Goal: Information Seeking & Learning: Learn about a topic

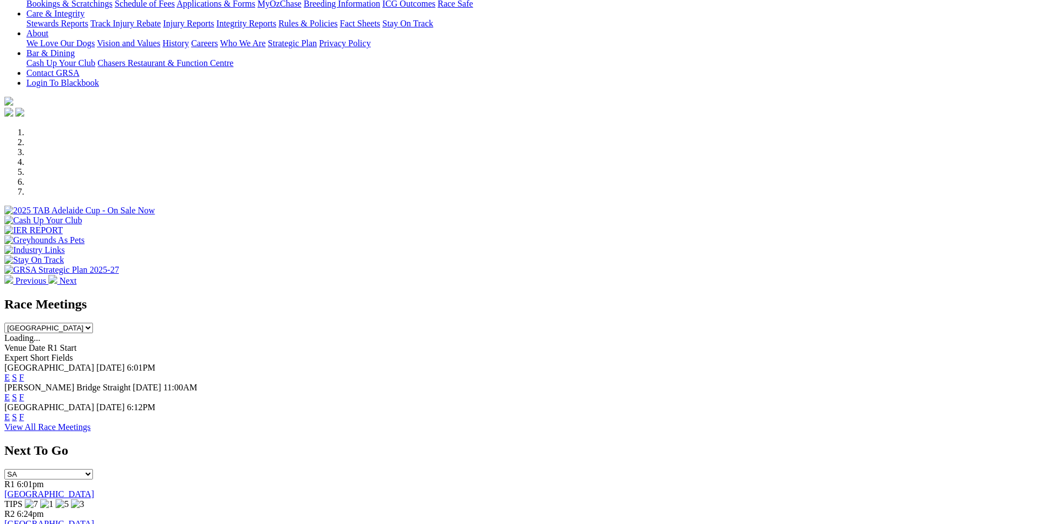
scroll to position [220, 0]
click at [91, 422] on link "View All Race Meetings" at bounding box center [47, 426] width 86 height 9
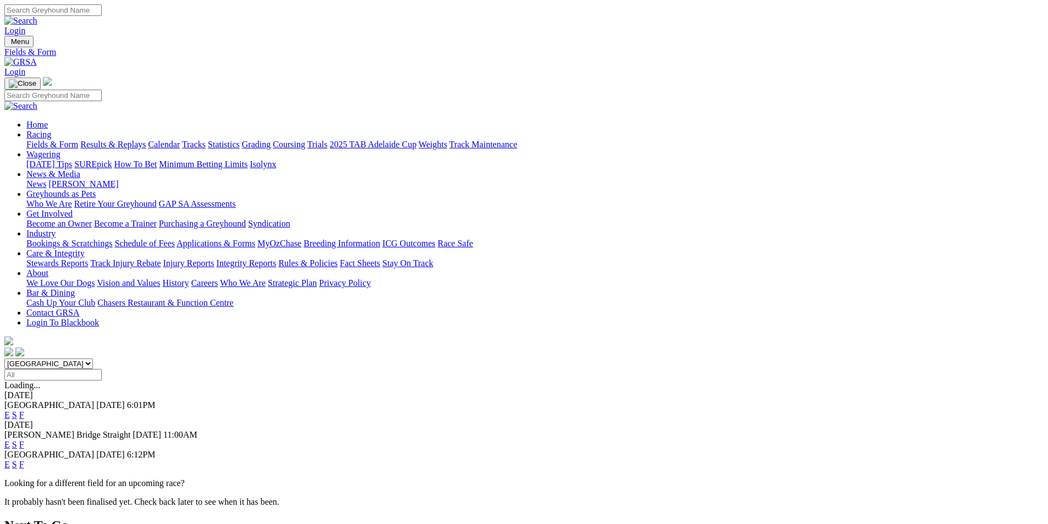
click at [146, 140] on link "Results & Replays" at bounding box center [112, 144] width 65 height 9
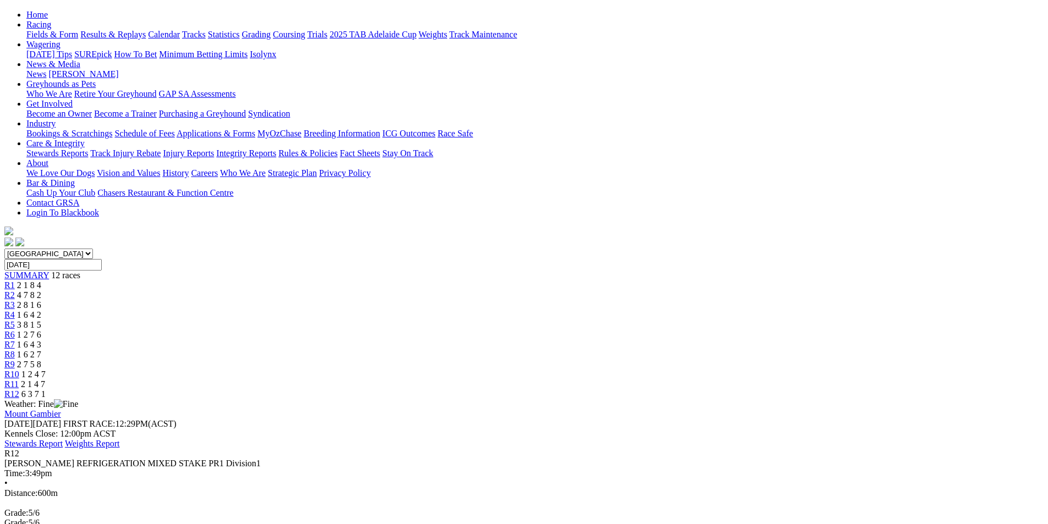
scroll to position [165, 0]
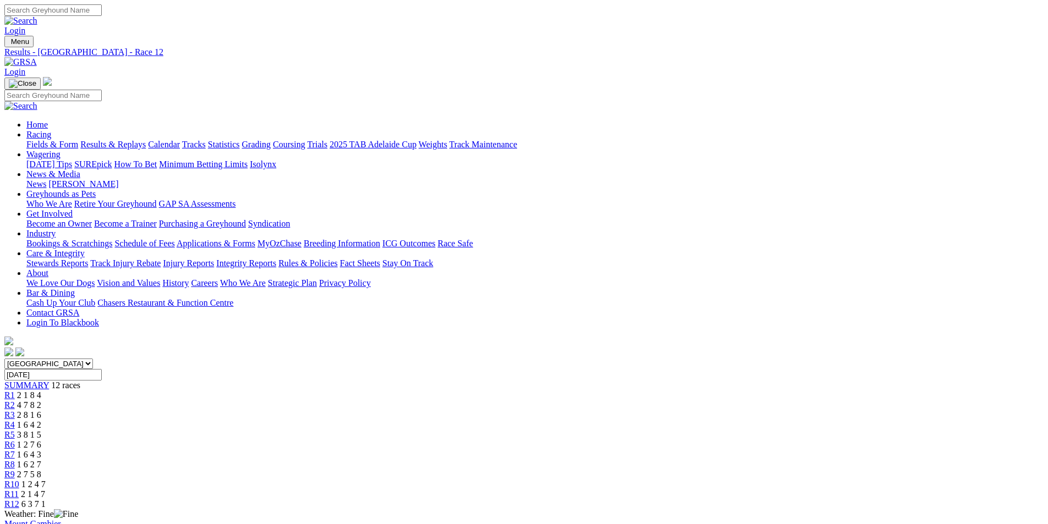
click at [19, 489] on span "R11" at bounding box center [11, 493] width 14 height 9
click at [19, 480] on link "R10" at bounding box center [11, 484] width 15 height 9
click at [41, 470] on span "2 7 5 8" at bounding box center [29, 474] width 24 height 9
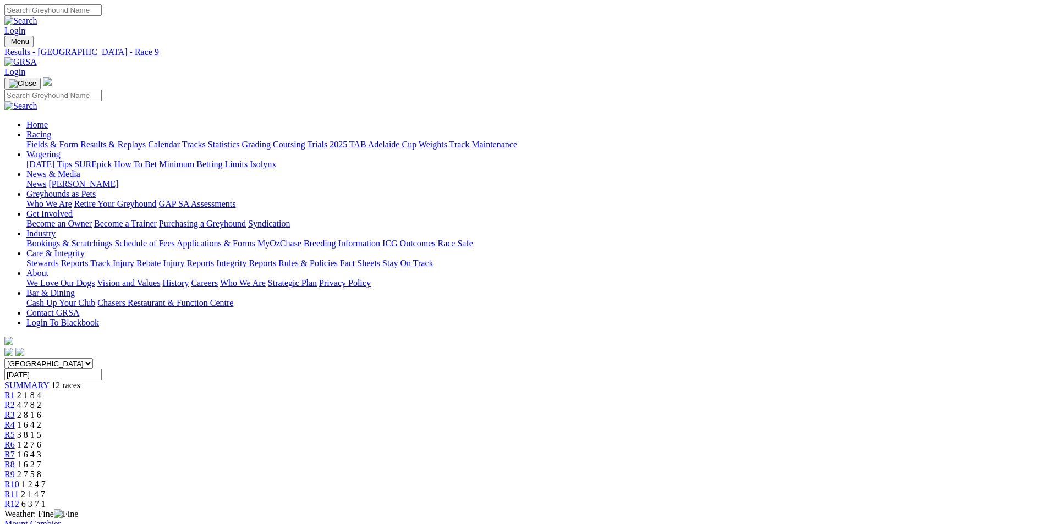
scroll to position [110, 0]
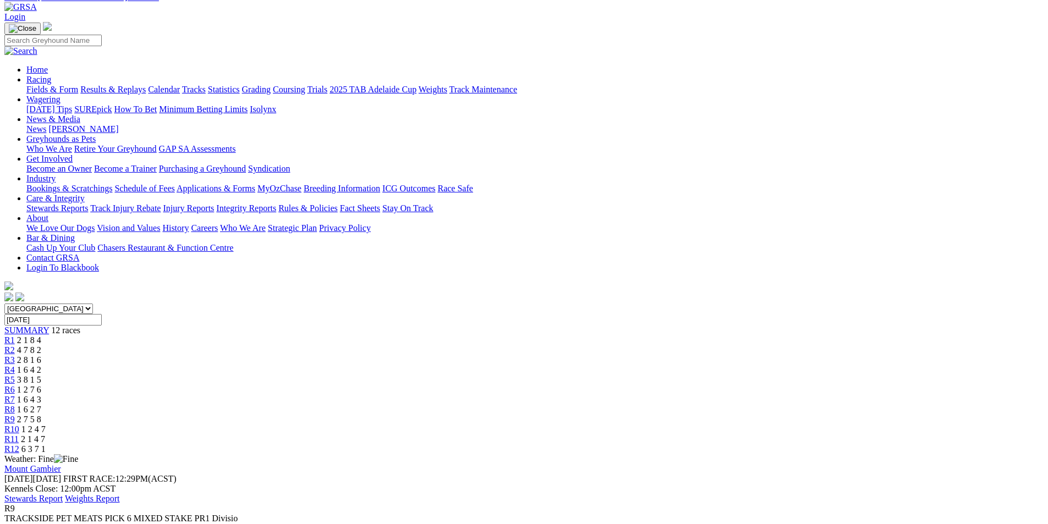
scroll to position [110, 0]
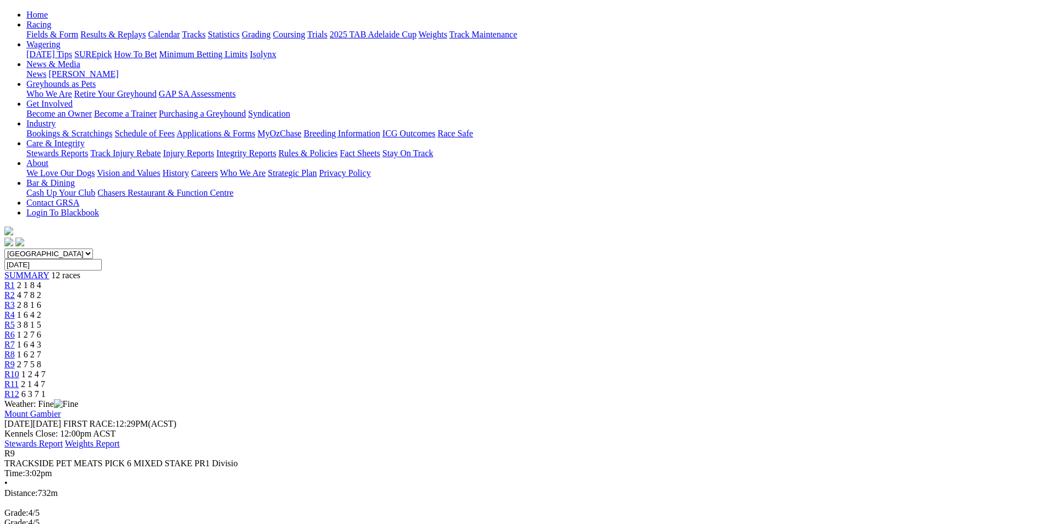
click at [15, 350] on link "R8" at bounding box center [9, 354] width 10 height 9
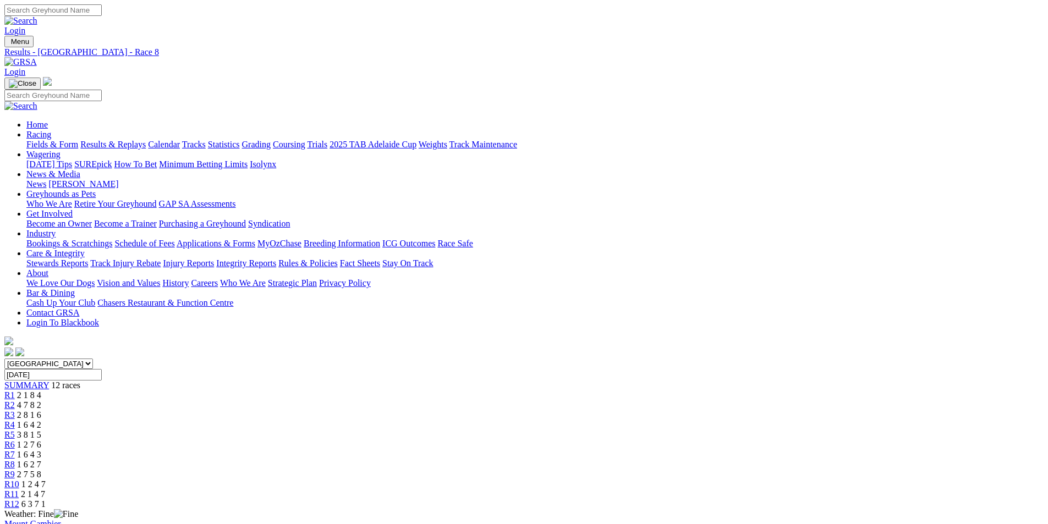
scroll to position [110, 0]
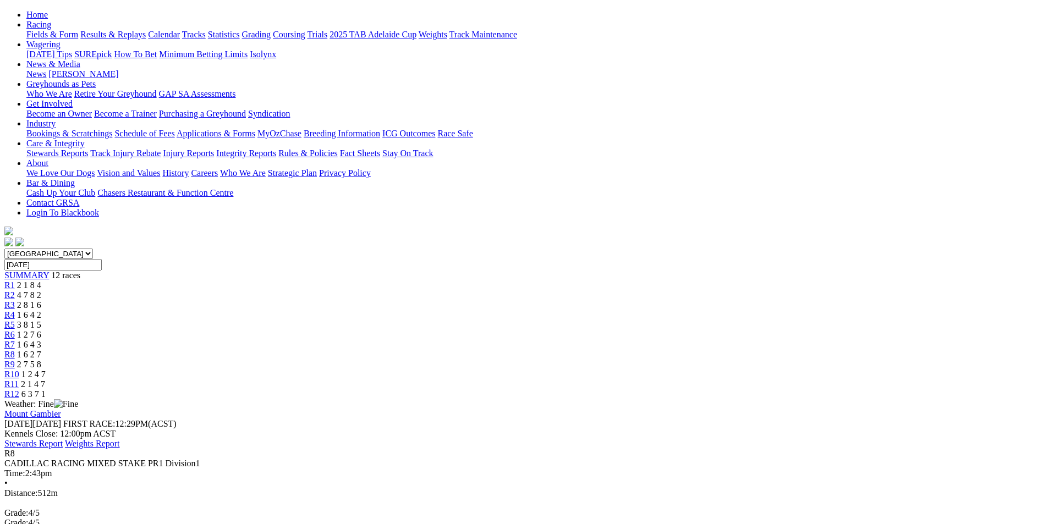
click at [15, 340] on link "R7" at bounding box center [9, 344] width 10 height 9
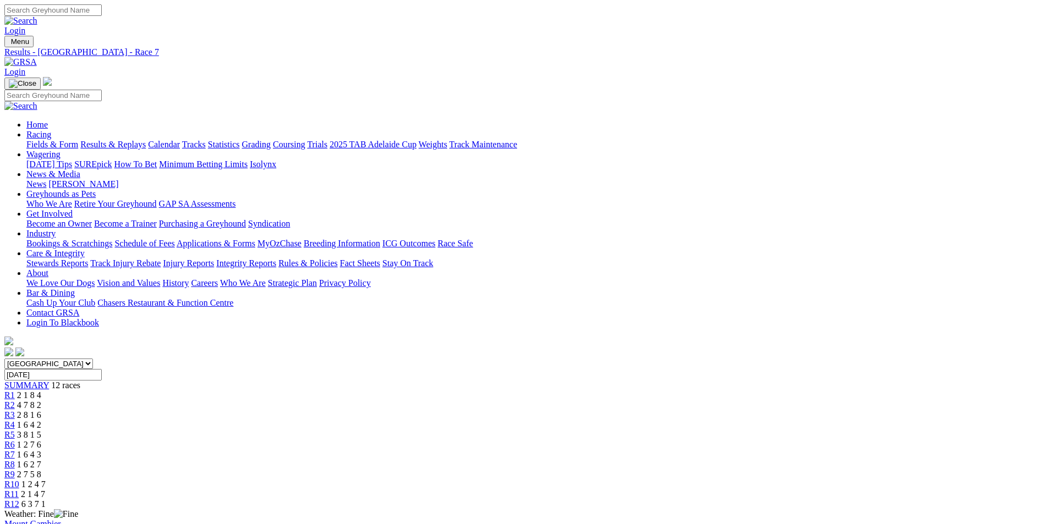
scroll to position [55, 0]
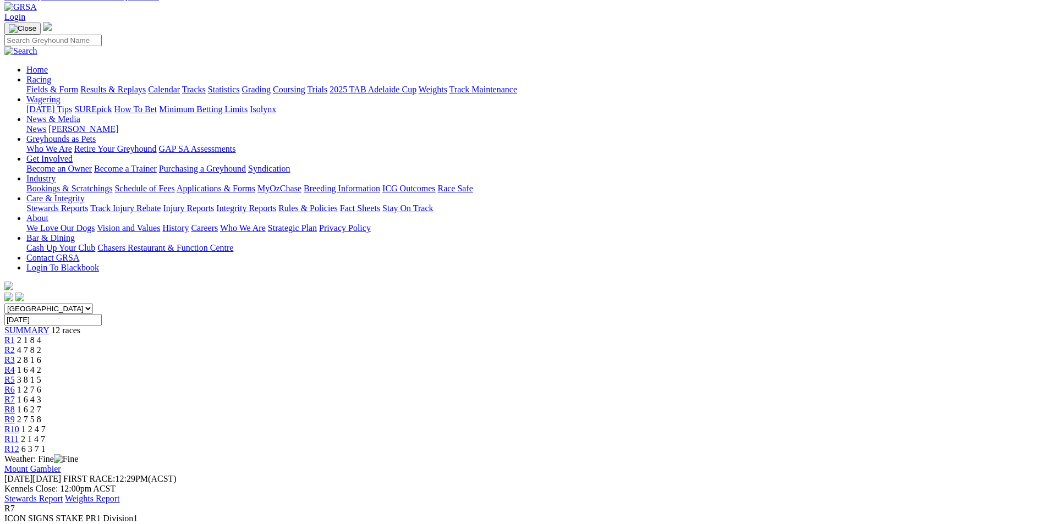
click at [41, 405] on span "1 6 2 7" at bounding box center [29, 409] width 24 height 9
